Goal: Task Accomplishment & Management: Manage account settings

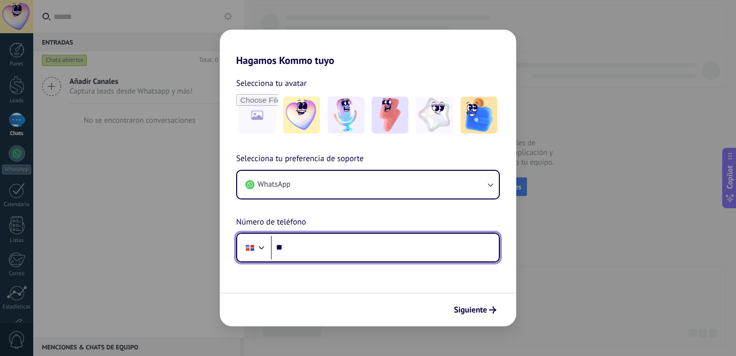
click at [370, 250] on input "**" at bounding box center [385, 248] width 228 height 24
type input "**********"
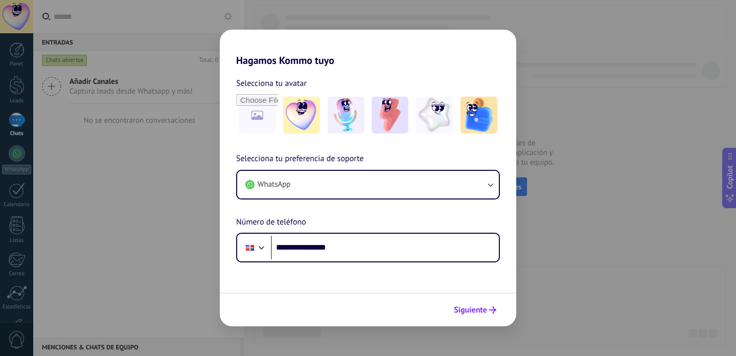
click at [472, 316] on button "Siguiente" at bounding box center [475, 309] width 52 height 17
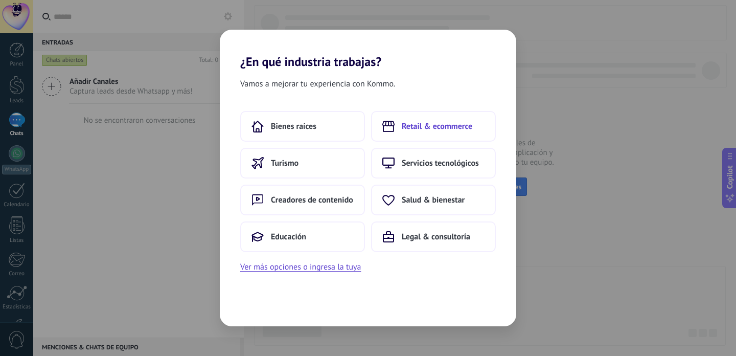
click at [414, 134] on button "Retail & ecommerce" at bounding box center [433, 126] width 125 height 31
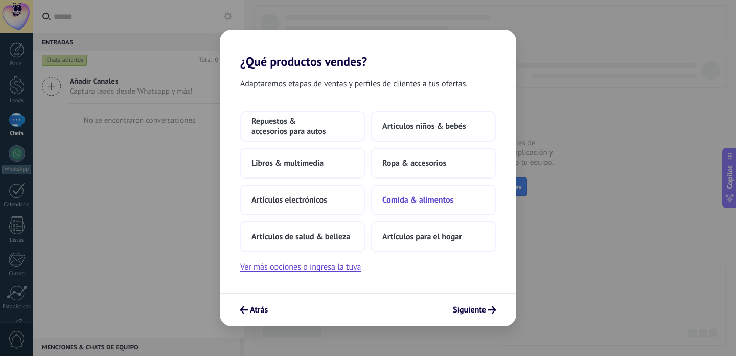
click at [410, 190] on button "Comida & alimentos" at bounding box center [433, 200] width 125 height 31
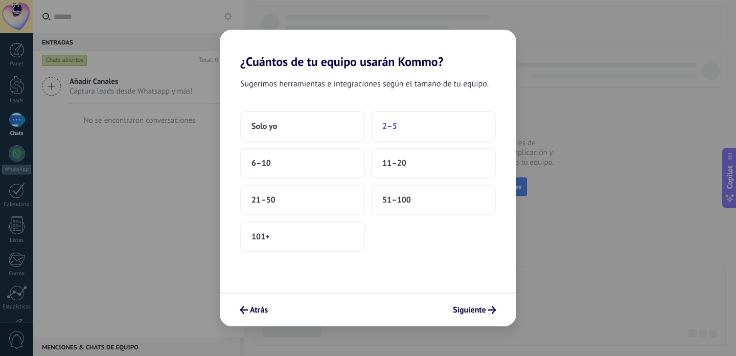
click at [409, 127] on button "2–5" at bounding box center [433, 126] width 125 height 31
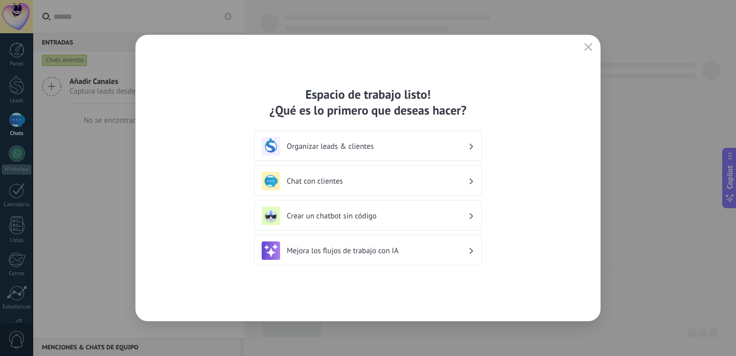
click at [445, 146] on h3 "Organizar leads & clientes" at bounding box center [378, 147] width 182 height 10
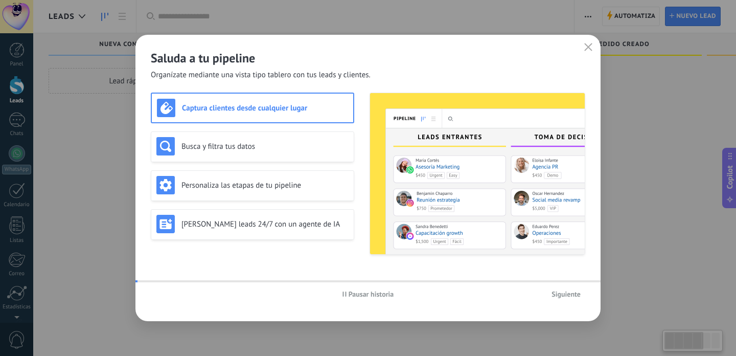
click at [363, 143] on div "Captura clientes desde cualquier lugar Busca y filtra tus datos Personaliza las…" at bounding box center [368, 174] width 435 height 162
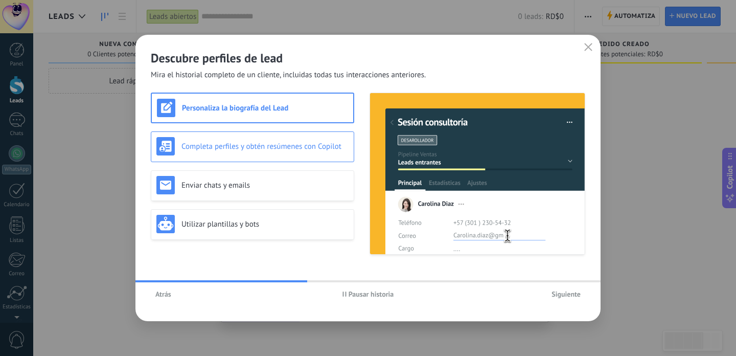
click at [219, 142] on h3 "Completa perfiles y obtén resúmenes con Copilot" at bounding box center [265, 147] width 167 height 10
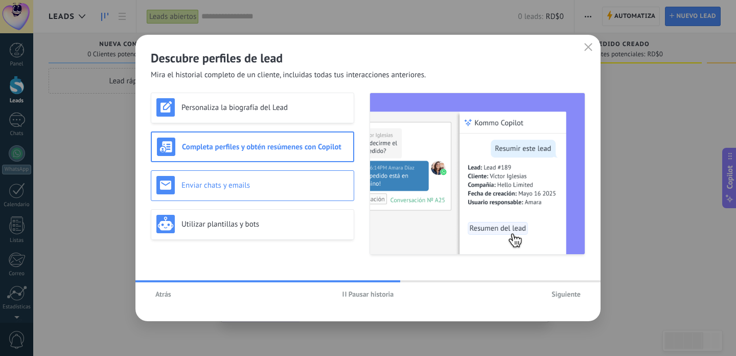
click at [217, 182] on h3 "Enviar chats y emails" at bounding box center [265, 185] width 167 height 10
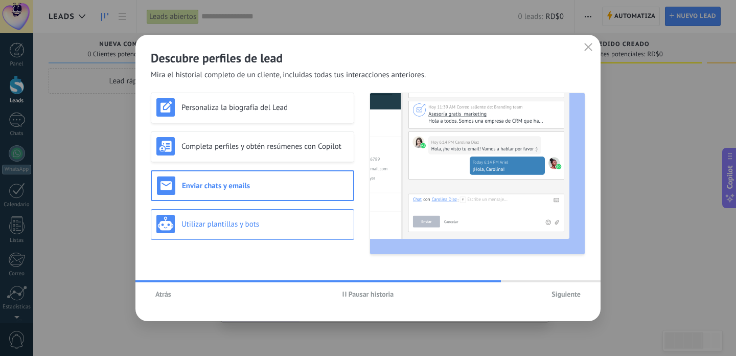
click at [216, 221] on h3 "Utilizar plantillas y bots" at bounding box center [265, 224] width 167 height 10
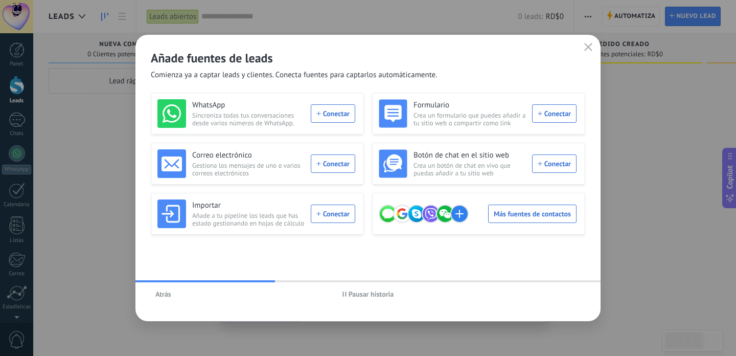
click at [224, 246] on div "WhatsApp Sincroniza todas tus conversaciones desde varios números de WhatsApp. …" at bounding box center [368, 179] width 435 height 173
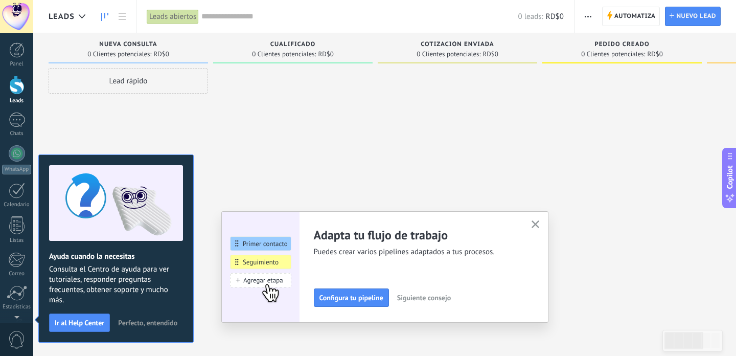
click at [16, 96] on link "Leads" at bounding box center [16, 90] width 33 height 29
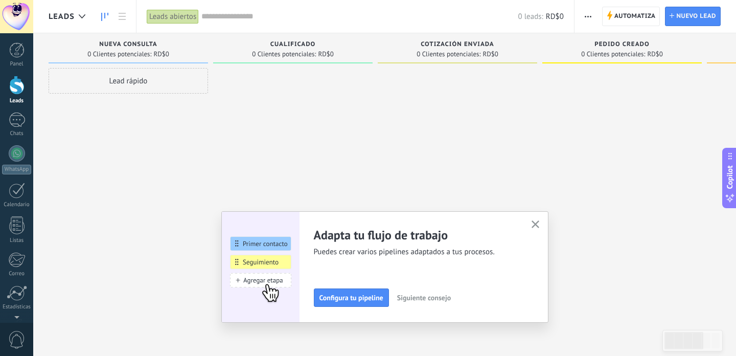
click at [530, 230] on button "button" at bounding box center [535, 225] width 13 height 14
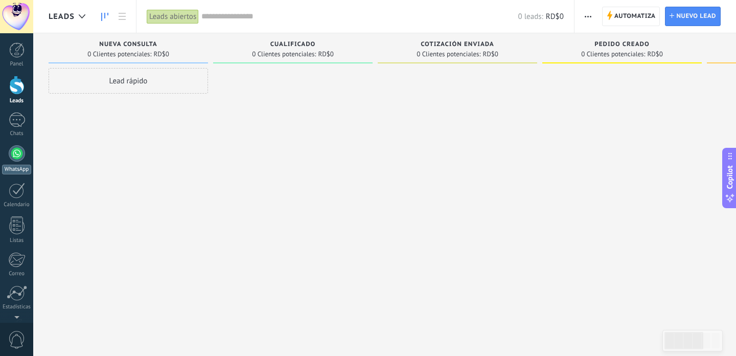
click at [7, 155] on link "WhatsApp" at bounding box center [16, 159] width 33 height 29
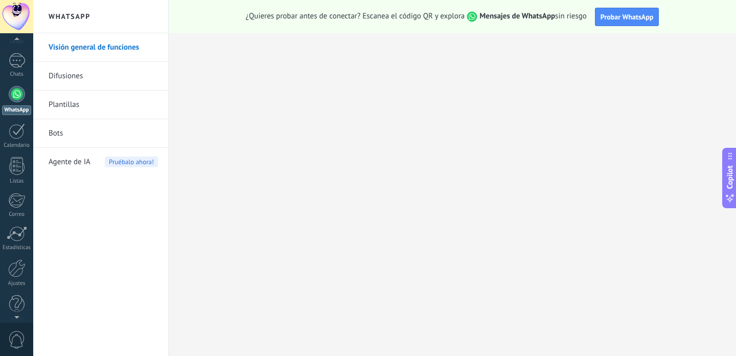
scroll to position [70, 0]
click at [15, 267] on link "Ajustes" at bounding box center [16, 263] width 33 height 28
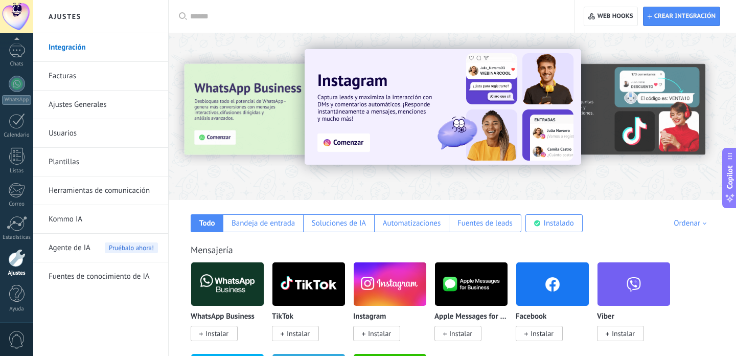
click at [121, 130] on link "Usuarios" at bounding box center [103, 133] width 109 height 29
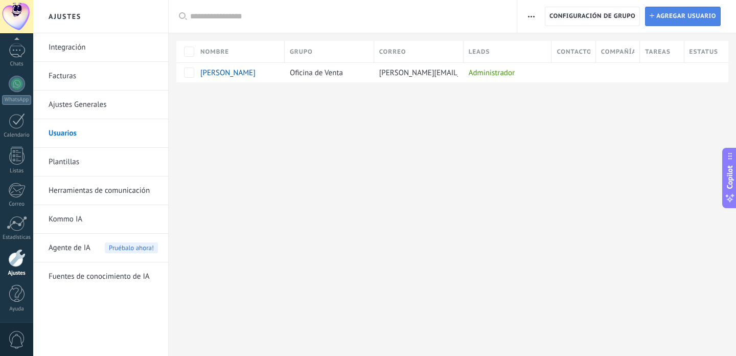
click at [697, 12] on span "Agregar usuario" at bounding box center [687, 16] width 60 height 18
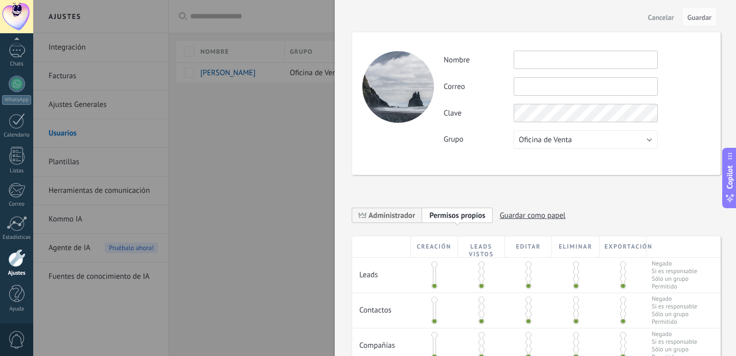
click at [583, 55] on input "text" at bounding box center [586, 60] width 144 height 18
type input "**********"
click at [538, 141] on span "Oficina de Venta" at bounding box center [545, 140] width 53 height 10
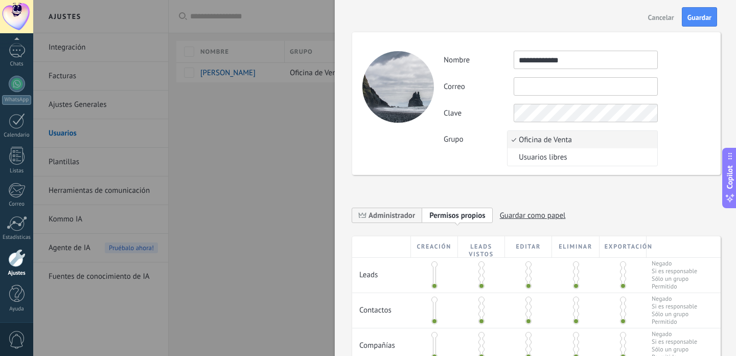
click at [538, 141] on span "Oficina de Venta" at bounding box center [581, 140] width 147 height 10
click at [538, 141] on span "Oficina de Venta" at bounding box center [545, 140] width 53 height 10
click at [538, 141] on span "Oficina de Venta" at bounding box center [581, 140] width 147 height 10
click at [557, 86] on input "text" at bounding box center [586, 86] width 144 height 18
paste input "**********"
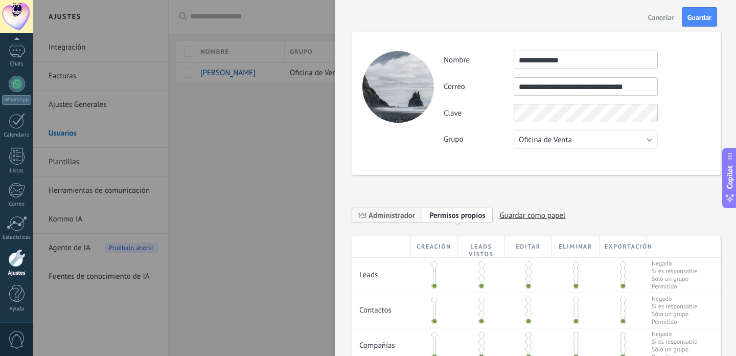
type input "**********"
click at [495, 105] on div "Clave" at bounding box center [577, 113] width 266 height 18
click at [495, 118] on div "Clave" at bounding box center [577, 113] width 266 height 18
click at [480, 180] on div "**********" at bounding box center [536, 291] width 369 height 559
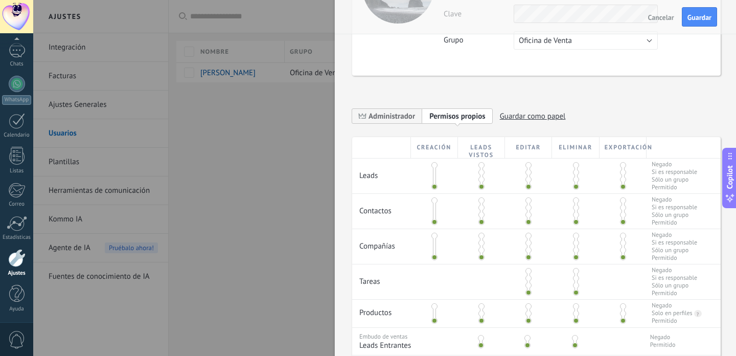
scroll to position [101, 0]
click at [388, 116] on span "Administrador" at bounding box center [392, 115] width 47 height 10
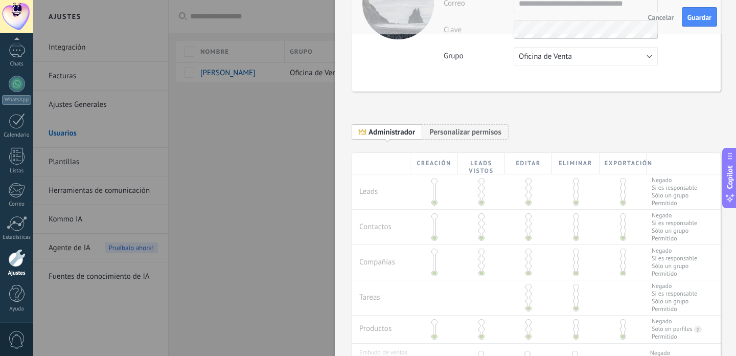
scroll to position [0, 0]
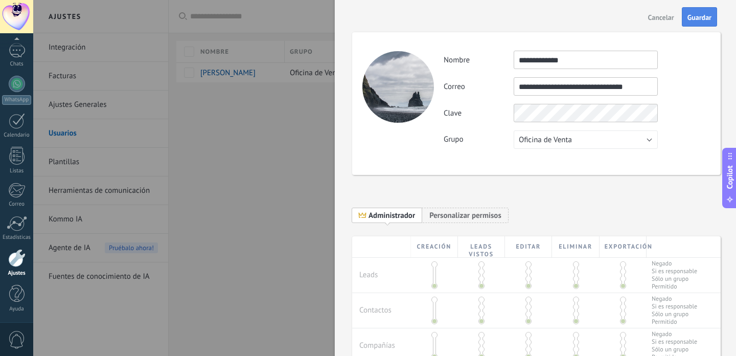
click at [697, 12] on button "Guardar" at bounding box center [699, 16] width 35 height 19
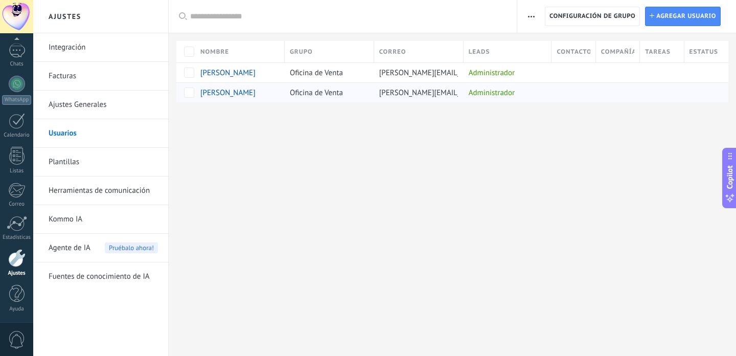
drag, startPoint x: 378, startPoint y: 93, endPoint x: 449, endPoint y: 102, distance: 71.7
click at [449, 102] on div "[PERSON_NAME][EMAIL_ADDRESS][PERSON_NAME][DOMAIN_NAME]" at bounding box center [416, 92] width 84 height 19
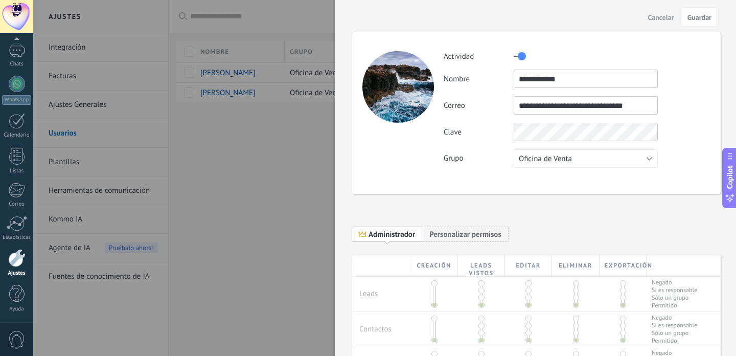
drag, startPoint x: 652, startPoint y: 109, endPoint x: 508, endPoint y: 105, distance: 144.7
click at [508, 105] on div "**********" at bounding box center [577, 105] width 266 height 18
click at [494, 194] on div "**********" at bounding box center [536, 301] width 369 height 578
click at [233, 173] on div at bounding box center [368, 178] width 736 height 356
